Goal: Navigation & Orientation: Find specific page/section

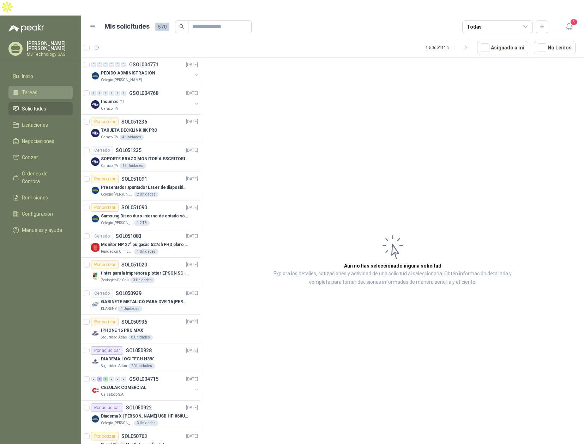
click at [38, 89] on li "Tareas" at bounding box center [41, 93] width 56 height 8
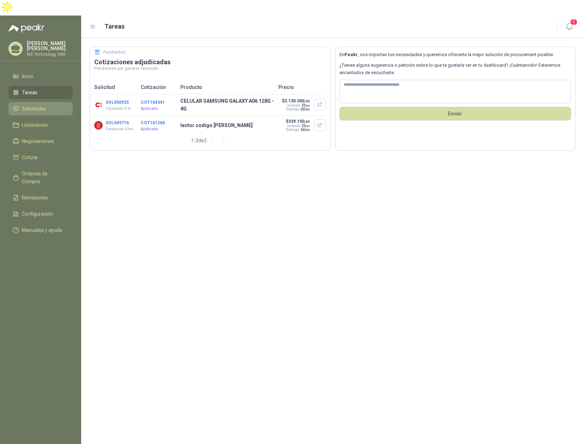
click at [42, 105] on span "Solicitudes" at bounding box center [34, 109] width 24 height 8
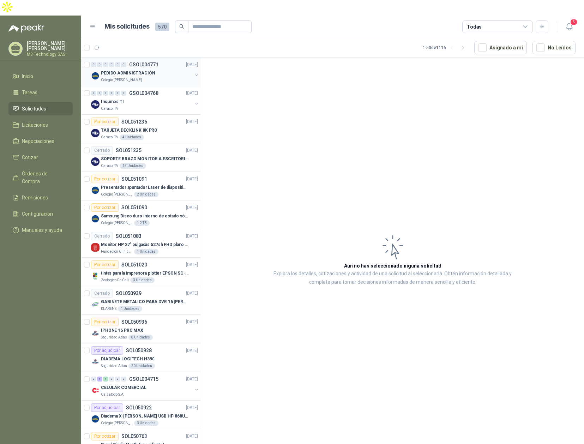
click at [172, 69] on div "PEDIDO ADMINISTRACIÓN" at bounding box center [146, 73] width 91 height 8
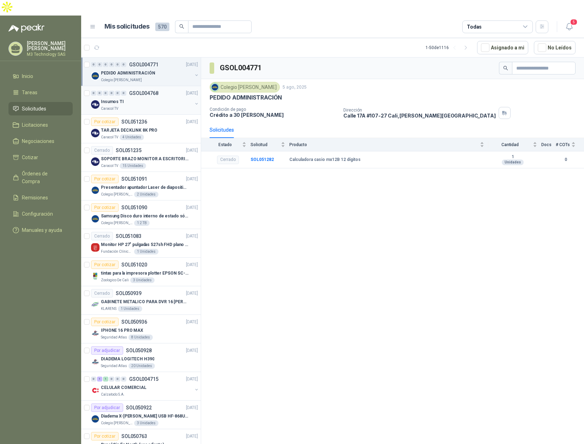
click at [138, 97] on div "Insumos TI" at bounding box center [146, 101] width 91 height 8
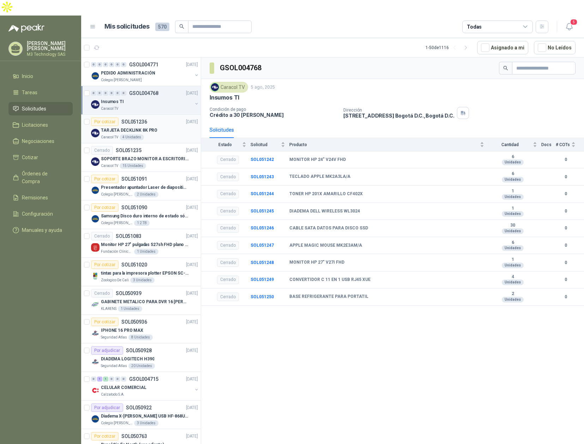
click at [173, 126] on div "TARJETA DECKLINK 8K PRO" at bounding box center [149, 130] width 97 height 8
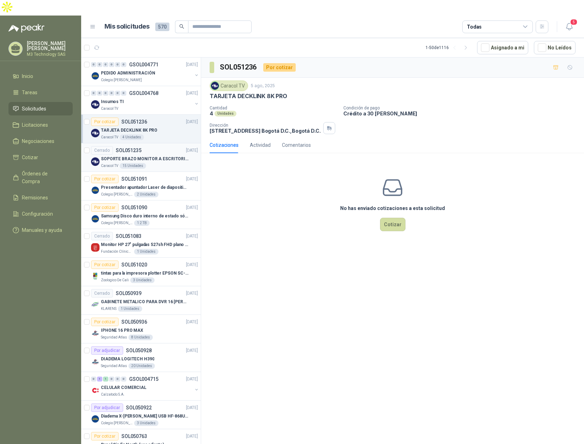
click at [160, 146] on div "Cerrado SOL051235 05/08/25" at bounding box center [144, 150] width 107 height 8
